Goal: Task Accomplishment & Management: Use online tool/utility

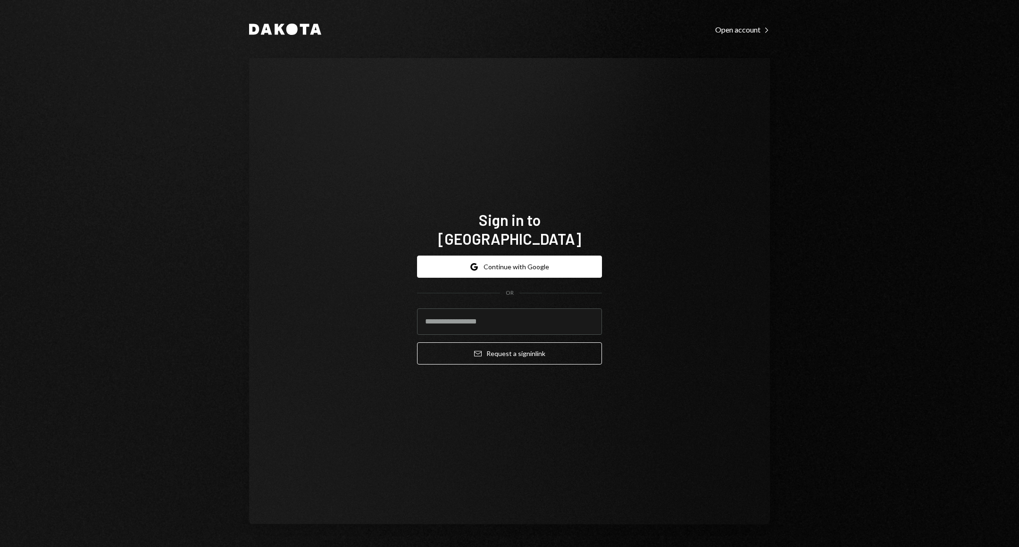
type input "**********"
click at [542, 345] on button "Email Request a sign in link" at bounding box center [509, 354] width 185 height 22
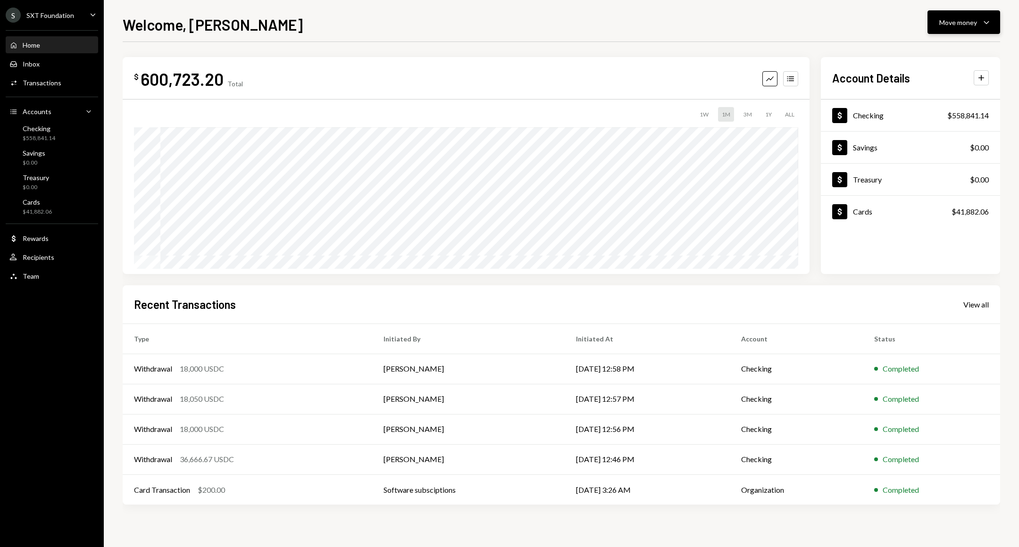
click at [980, 28] on div "Move money Caret Down" at bounding box center [964, 22] width 49 height 11
click at [939, 46] on div "Send" at bounding box center [956, 51] width 69 height 10
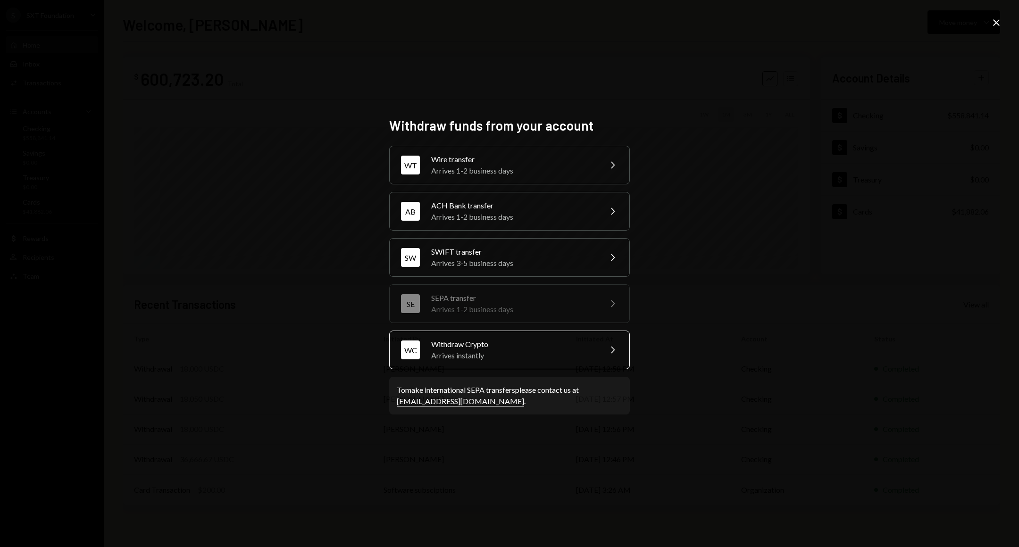
click at [536, 344] on div "Withdraw Crypto" at bounding box center [513, 344] width 164 height 11
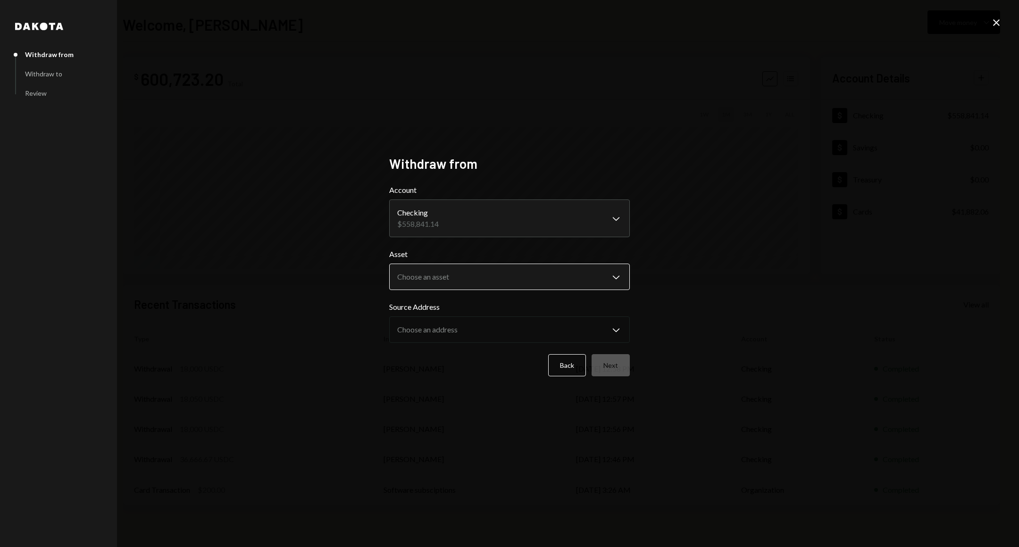
click at [518, 271] on body "S SXT Foundation Caret Down Home Home Inbox Inbox Activities Transactions Accou…" at bounding box center [509, 273] width 1019 height 547
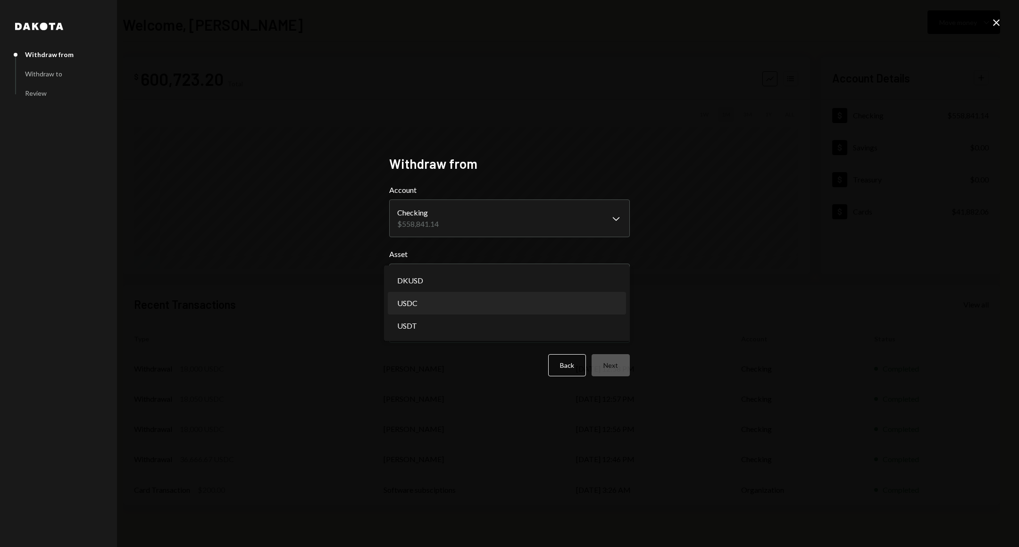
select select "****"
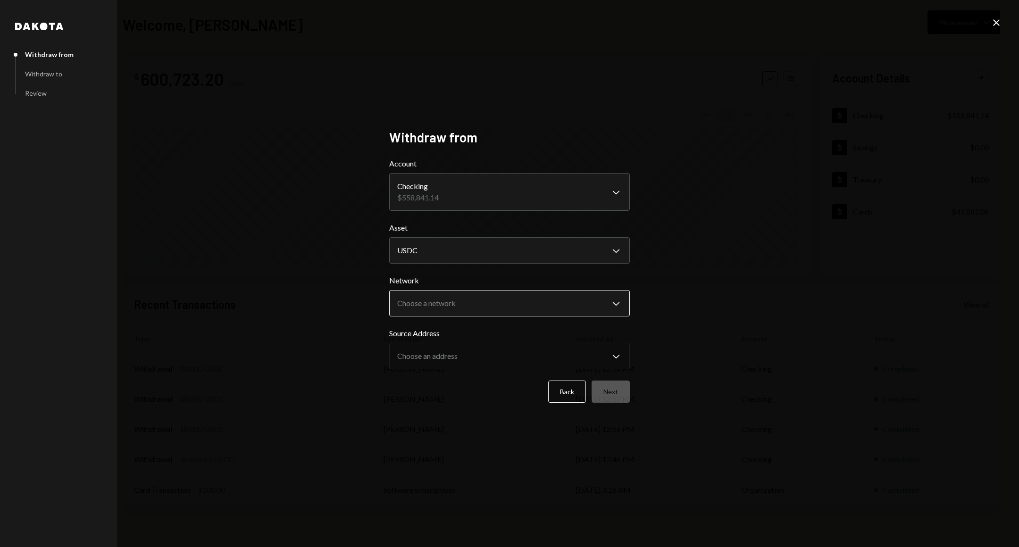
click at [501, 305] on body "S SXT Foundation Caret Down Home Home Inbox Inbox Activities Transactions Accou…" at bounding box center [509, 273] width 1019 height 547
select select "**********"
click at [594, 386] on button "Next" at bounding box center [611, 392] width 38 height 22
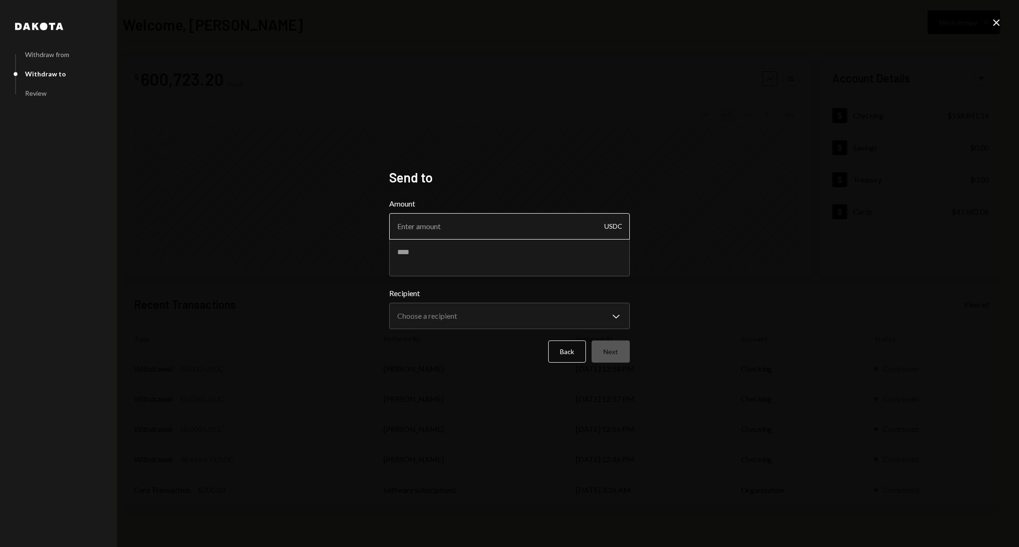
click at [491, 215] on input "Amount" at bounding box center [509, 226] width 241 height 26
type input "505"
click at [480, 258] on textarea at bounding box center [509, 258] width 241 height 38
click at [476, 316] on body "S SXT Foundation Caret Down Home Home Inbox Inbox Activities Transactions Accou…" at bounding box center [509, 273] width 1019 height 547
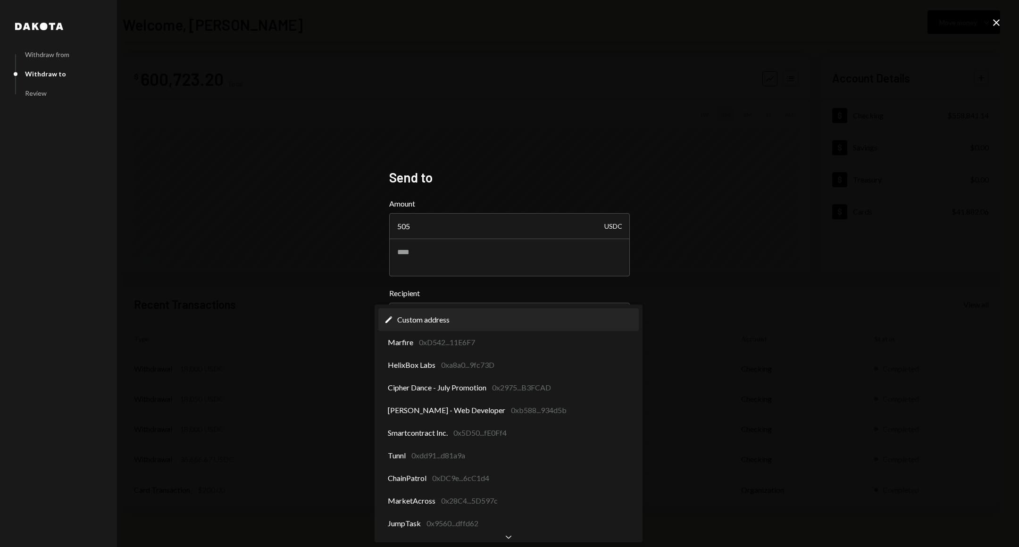
select select "**********"
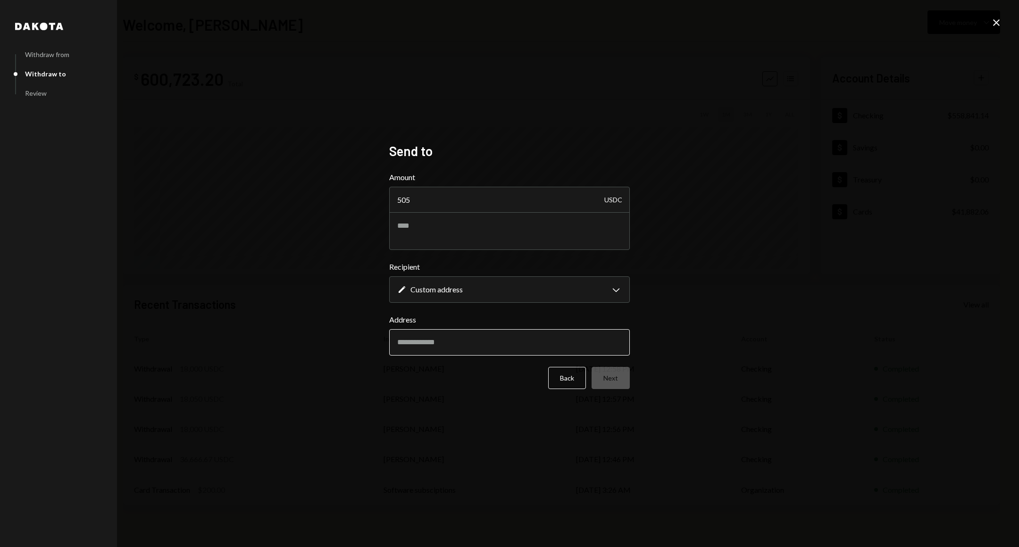
click at [476, 336] on input "Address" at bounding box center [509, 342] width 241 height 26
paste input "**********"
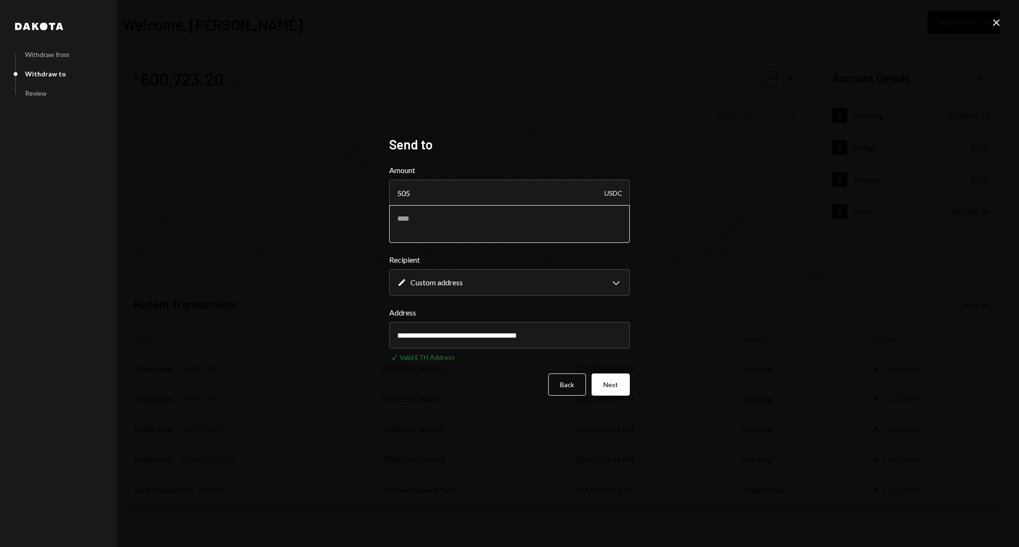
type input "**********"
click at [535, 225] on textarea at bounding box center [509, 224] width 241 height 38
type textarea "**********"
click at [623, 381] on button "Next" at bounding box center [611, 385] width 38 height 22
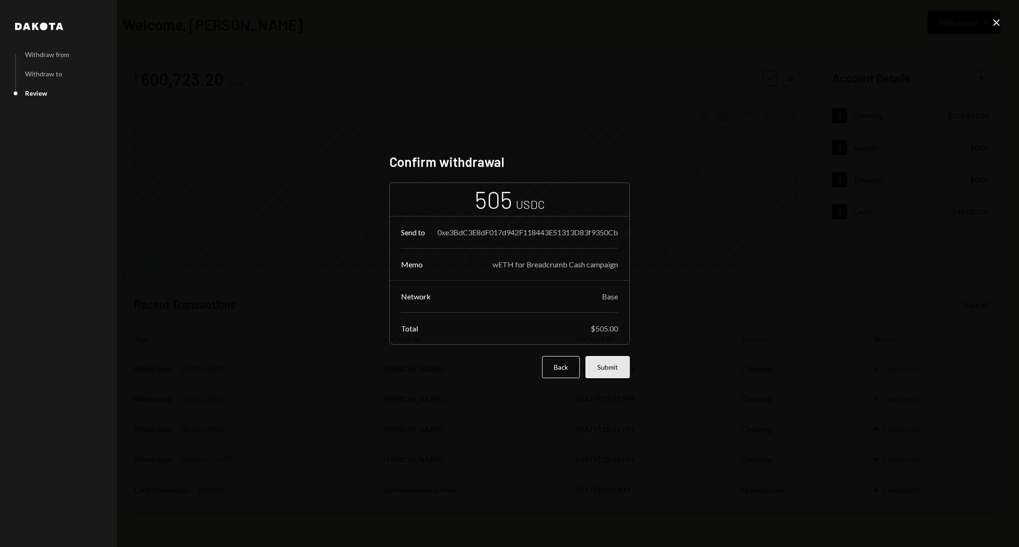
click at [616, 375] on button "Submit" at bounding box center [608, 367] width 44 height 22
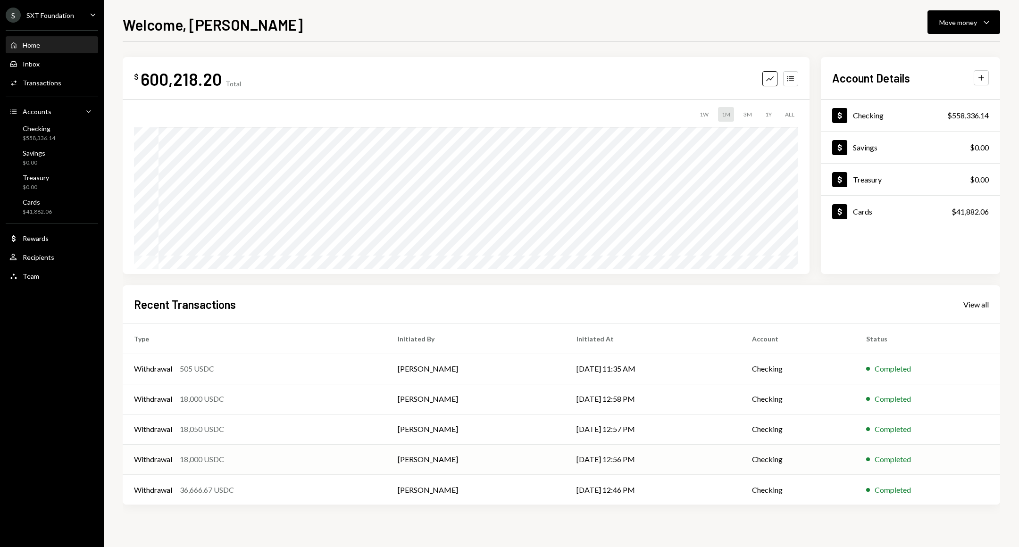
click at [341, 453] on td "Withdrawal 18,000 USDC" at bounding box center [255, 460] width 264 height 30
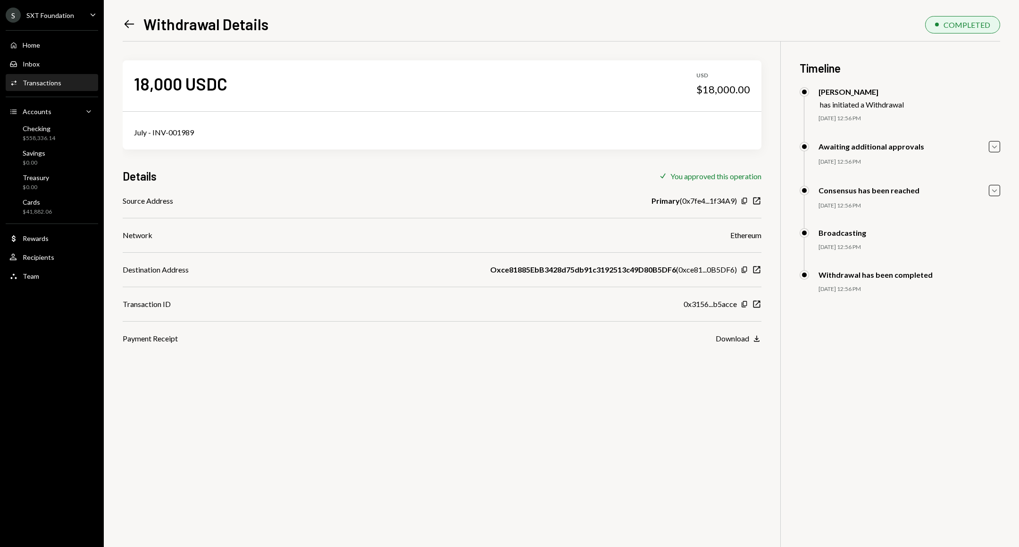
click at [134, 25] on icon "Left Arrow" at bounding box center [129, 23] width 13 height 13
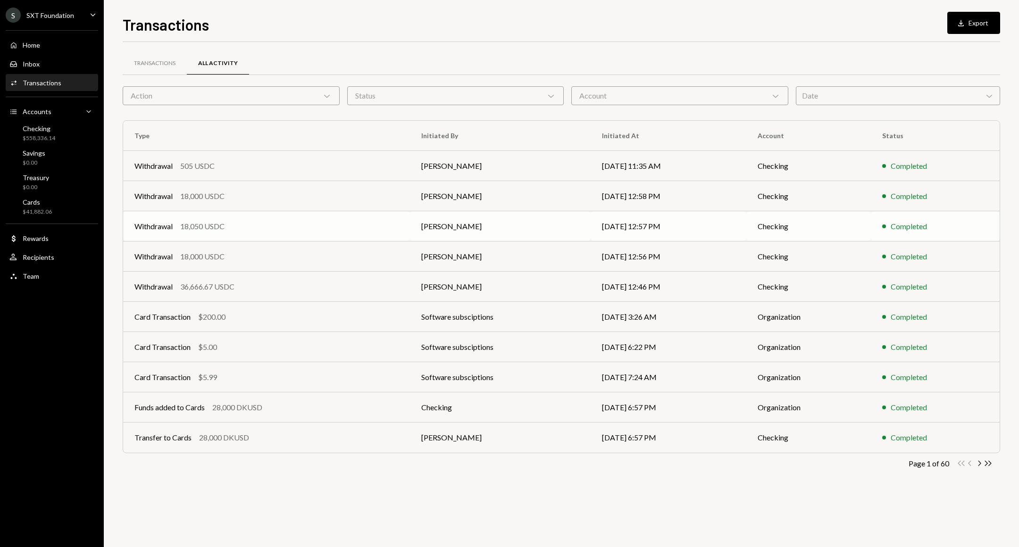
click at [314, 231] on div "Withdrawal 18,050 USDC" at bounding box center [266, 226] width 264 height 11
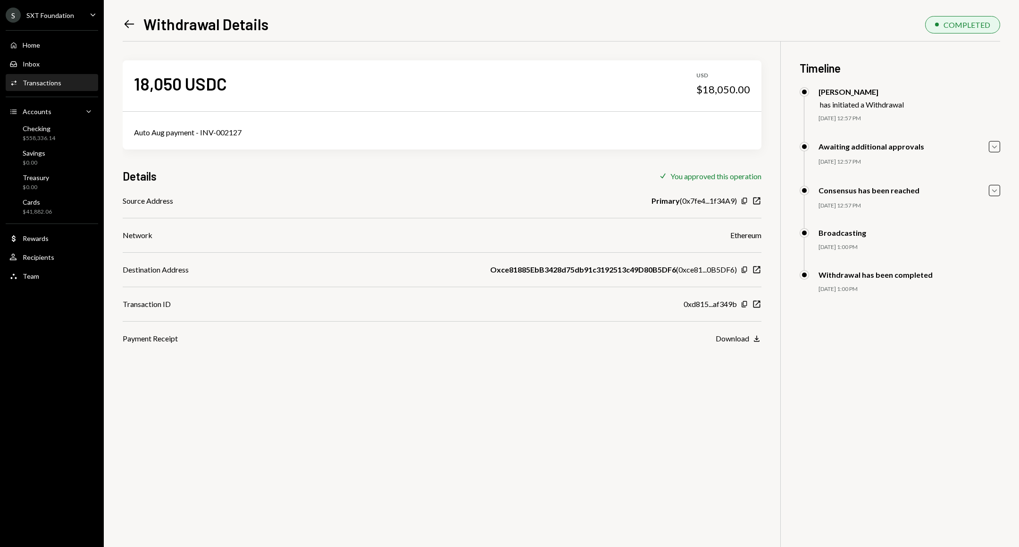
click at [750, 306] on div "Copy New Window" at bounding box center [751, 304] width 21 height 9
click at [745, 306] on icon "button" at bounding box center [744, 304] width 5 height 6
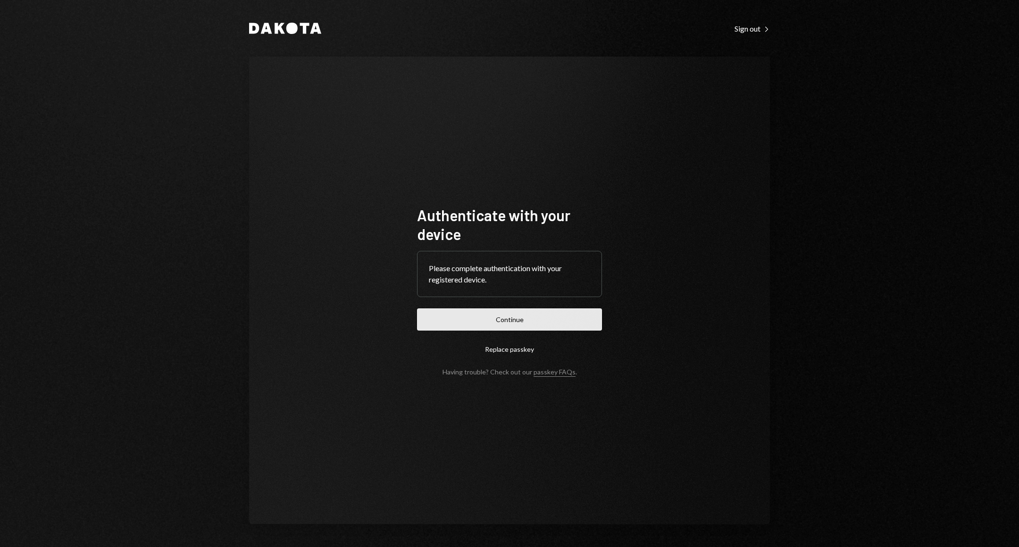
click at [519, 322] on button "Continue" at bounding box center [509, 320] width 185 height 22
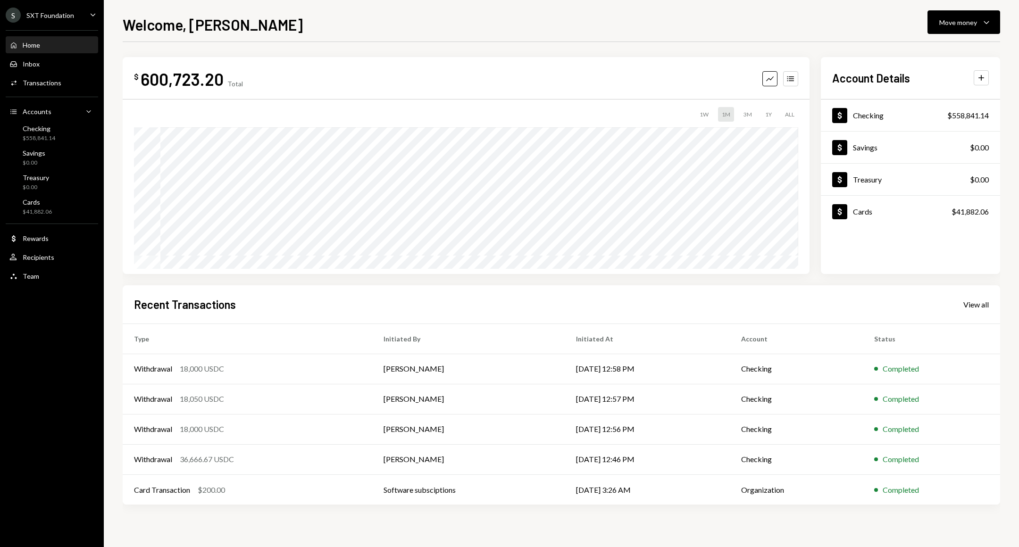
click at [69, 40] on div "Home Home" at bounding box center [51, 45] width 85 height 16
click at [947, 17] on div "Move money Caret Down" at bounding box center [964, 22] width 49 height 11
click at [939, 56] on div "Withdraw Send" at bounding box center [949, 50] width 94 height 21
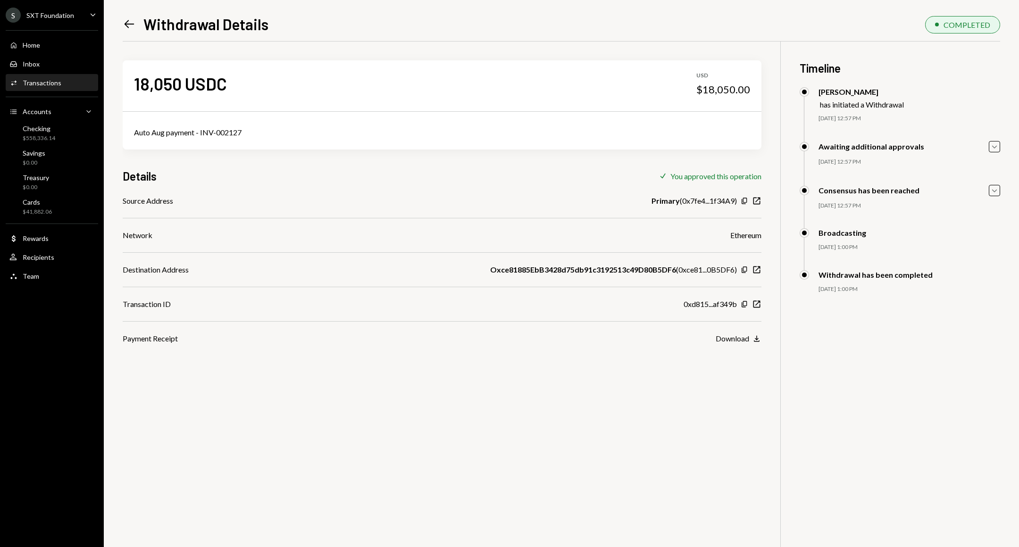
click at [123, 13] on div "Left Arrow Withdrawal Details COMPLETED" at bounding box center [562, 23] width 878 height 20
click at [126, 23] on icon at bounding box center [130, 24] width 10 height 8
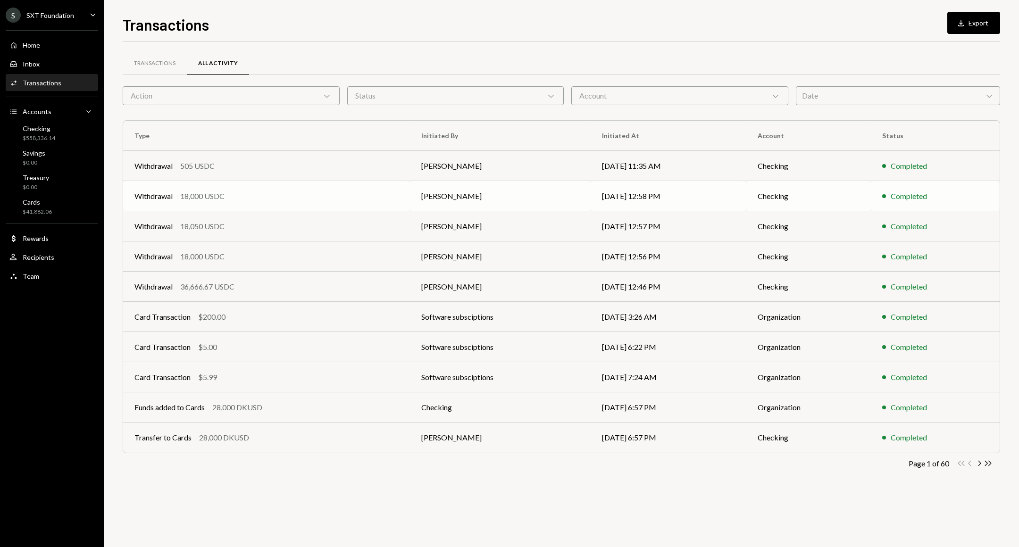
click at [268, 200] on div "Withdrawal 18,000 USDC" at bounding box center [266, 196] width 264 height 11
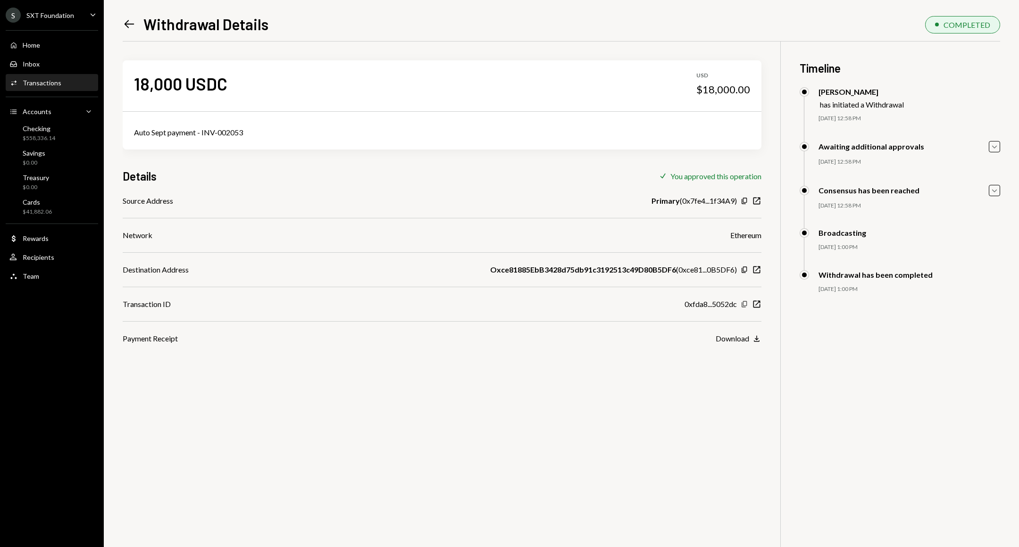
click at [746, 301] on icon "button" at bounding box center [744, 304] width 5 height 6
click at [50, 27] on div "Home Home Inbox Inbox Activities Transactions Accounts Accounts Caret Down Chec…" at bounding box center [52, 156] width 104 height 262
click at [53, 41] on div "Home Home" at bounding box center [51, 45] width 85 height 8
